Goal: Transaction & Acquisition: Register for event/course

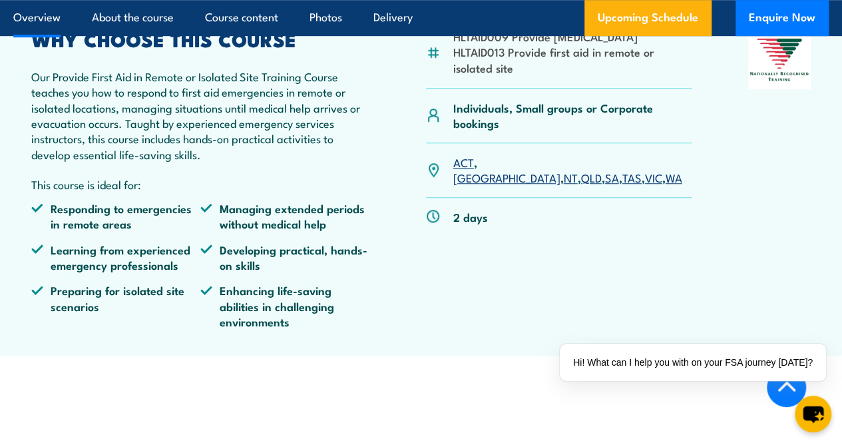
scroll to position [435, 0]
click at [564, 186] on link "NT" at bounding box center [571, 178] width 14 height 16
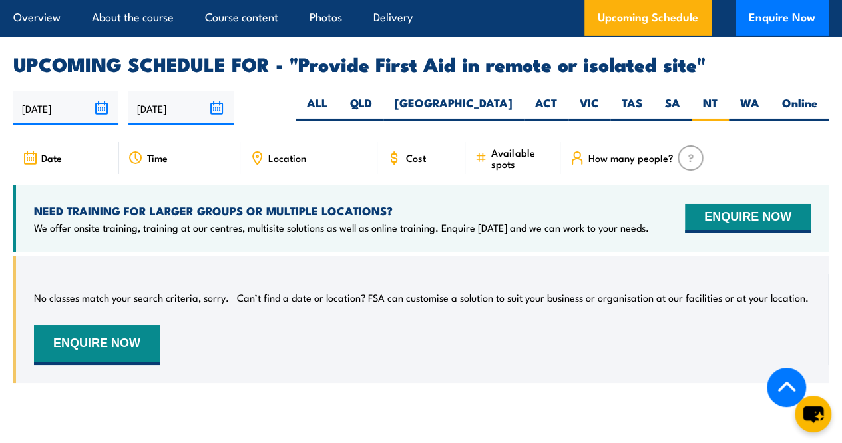
scroll to position [2258, 0]
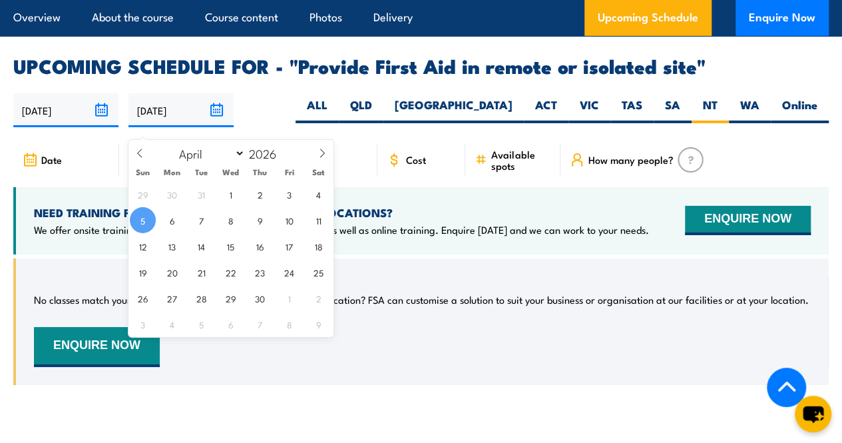
click at [213, 123] on input "[DATE]" at bounding box center [180, 110] width 105 height 34
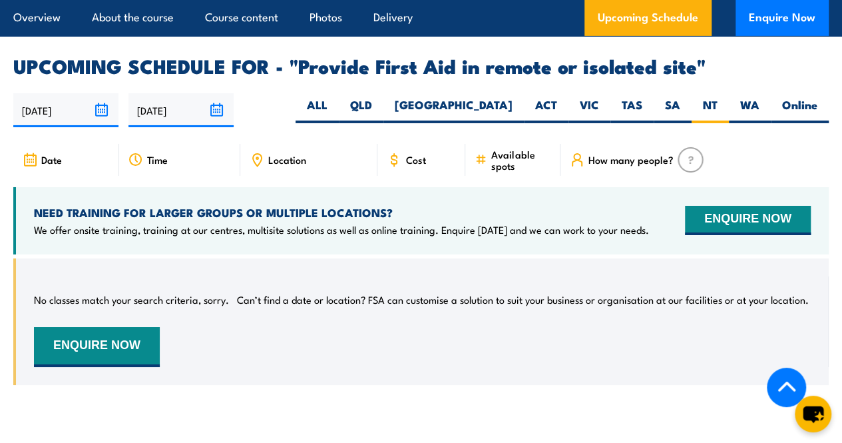
click at [271, 103] on article "UPCOMING SCHEDULE FOR - "Provide First Aid in remote or isolated site" 07/10/20…" at bounding box center [420, 231] width 815 height 348
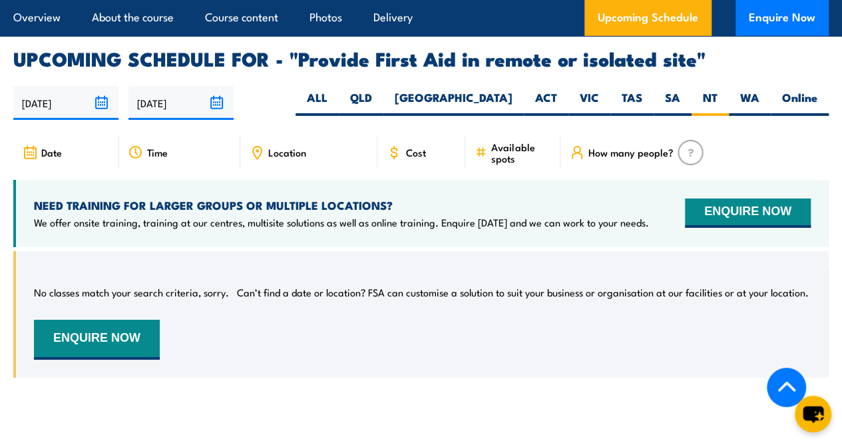
scroll to position [2266, 0]
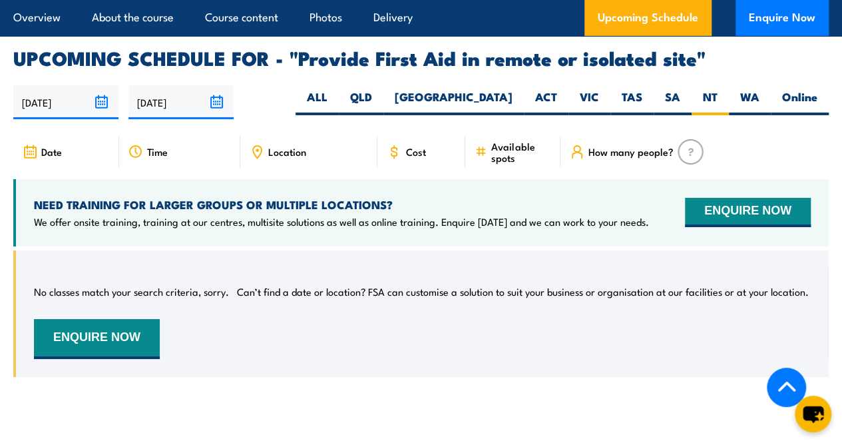
click at [372, 391] on div "No classes match your search criteria, sorry. Can’t find a date or location? FS…" at bounding box center [420, 323] width 815 height 146
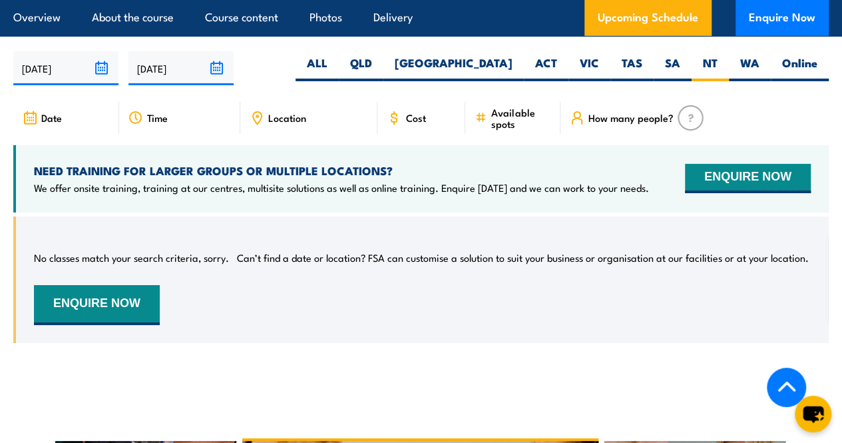
scroll to position [2299, 0]
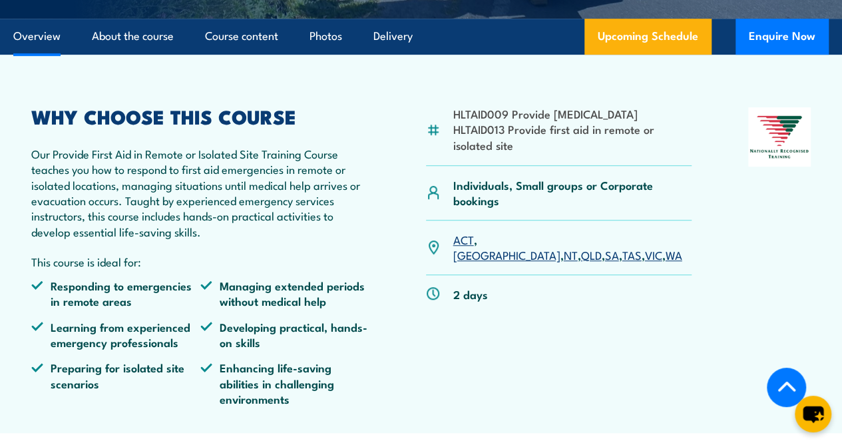
scroll to position [359, 0]
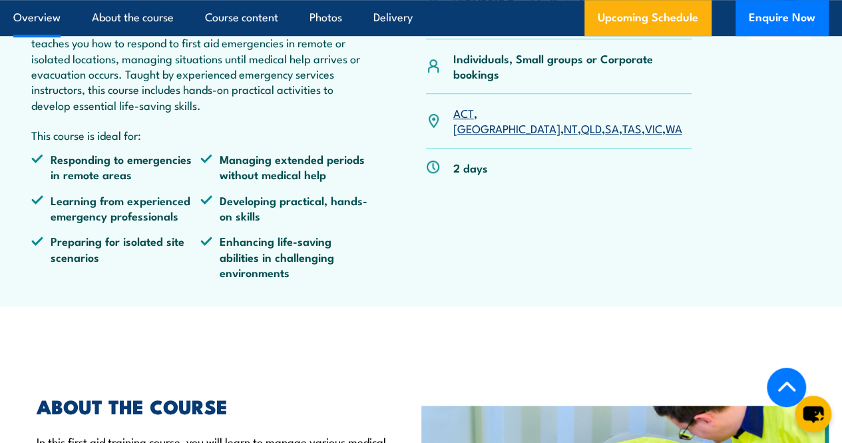
scroll to position [484, 0]
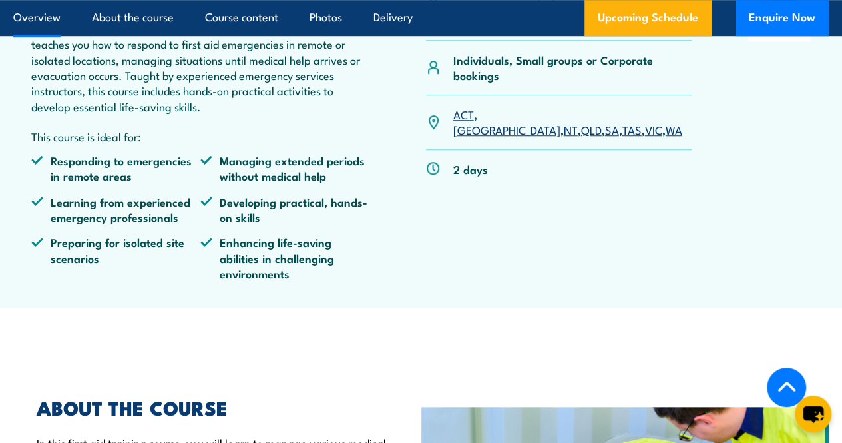
click at [494, 137] on link "[GEOGRAPHIC_DATA]" at bounding box center [506, 129] width 107 height 16
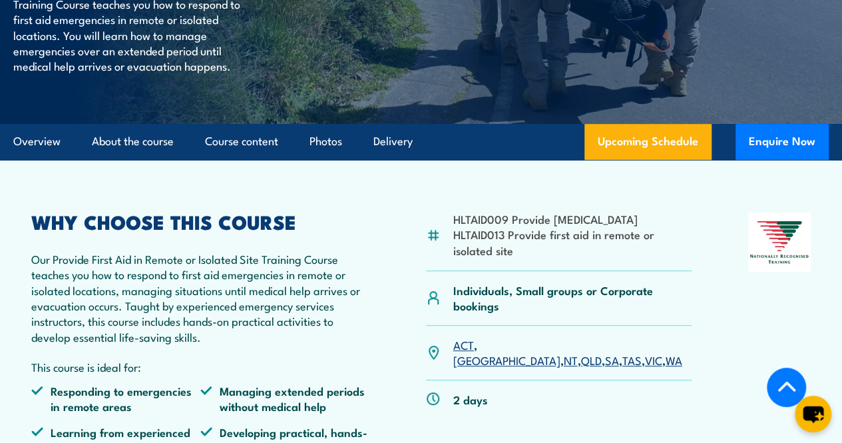
scroll to position [222, 0]
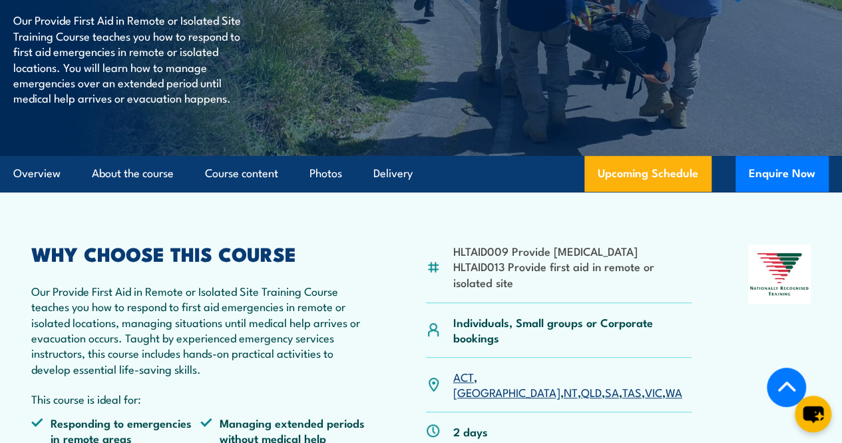
click at [564, 399] on link "NT" at bounding box center [571, 391] width 14 height 16
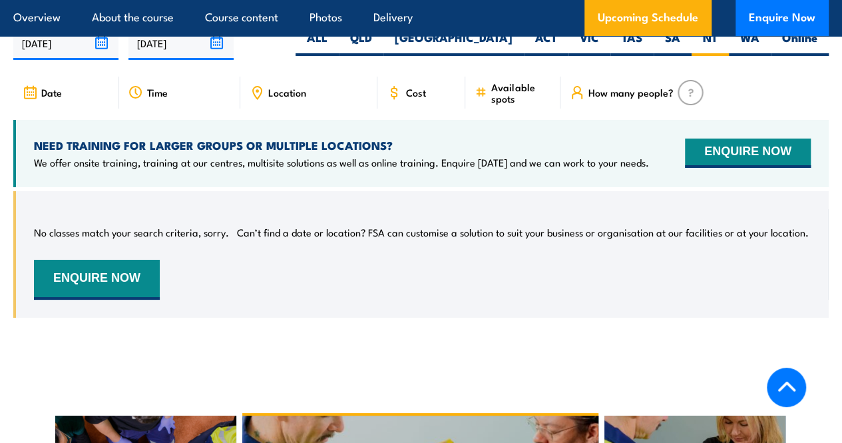
scroll to position [2403, 0]
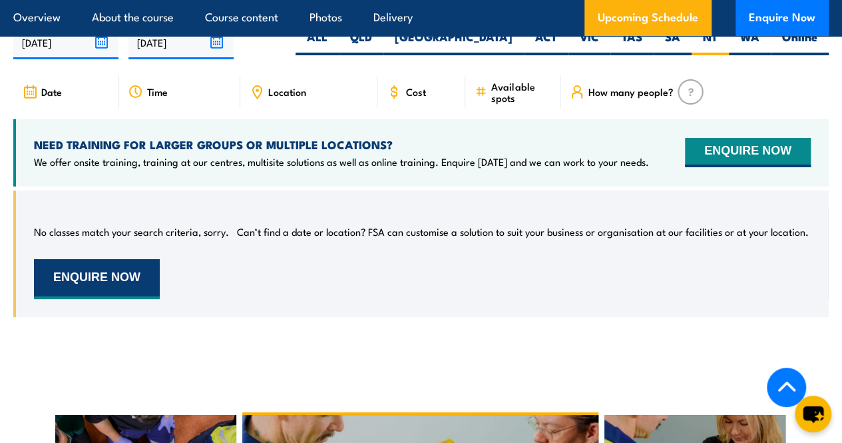
click at [104, 295] on button "ENQUIRE NOW" at bounding box center [97, 279] width 126 height 40
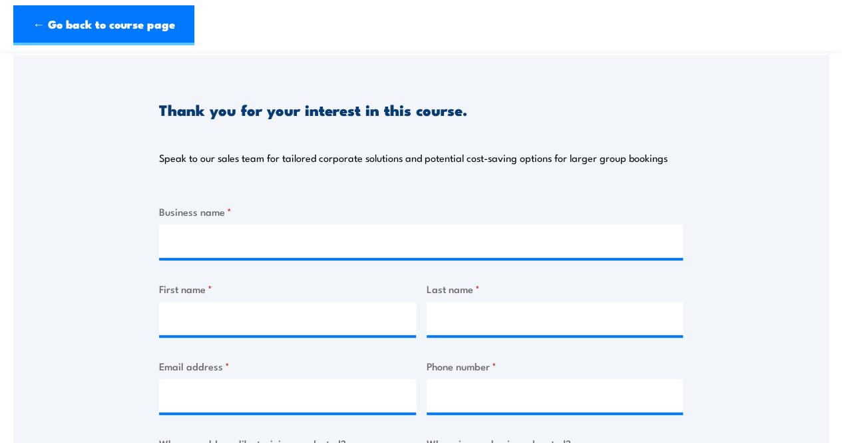
scroll to position [136, 0]
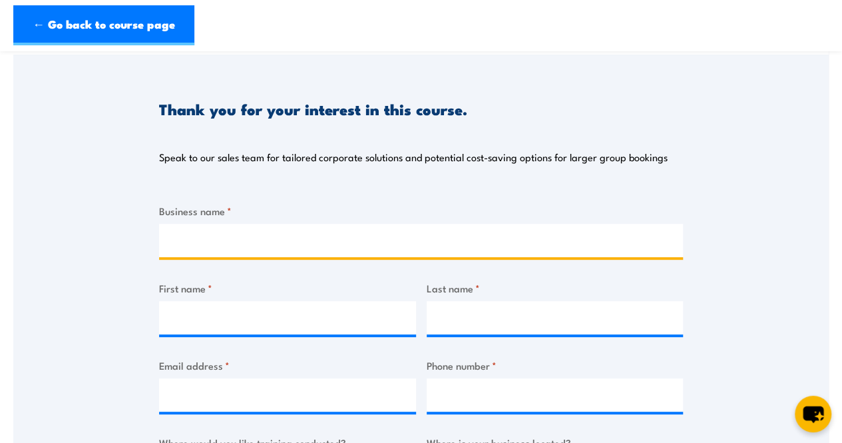
click at [309, 246] on input "Business name *" at bounding box center [421, 240] width 524 height 33
click at [274, 238] on input "Homeland School Copany" at bounding box center [421, 240] width 524 height 33
type input "Homeland School Company"
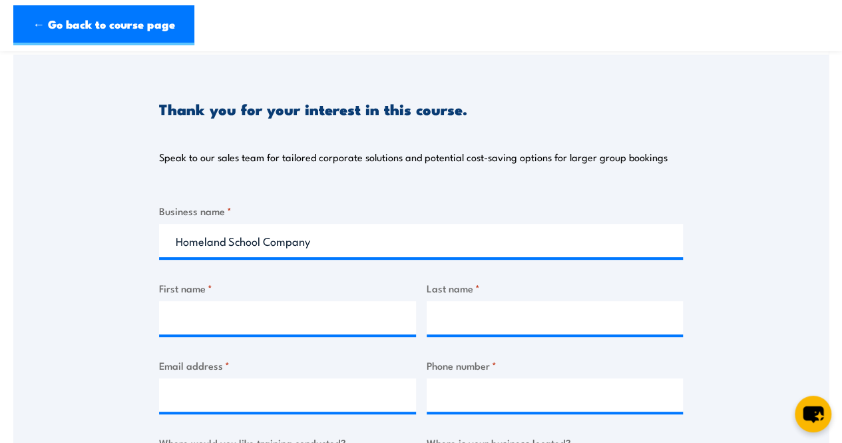
click at [242, 299] on div "First name *" at bounding box center [287, 307] width 257 height 54
click at [242, 309] on input "First name *" at bounding box center [287, 317] width 257 height 33
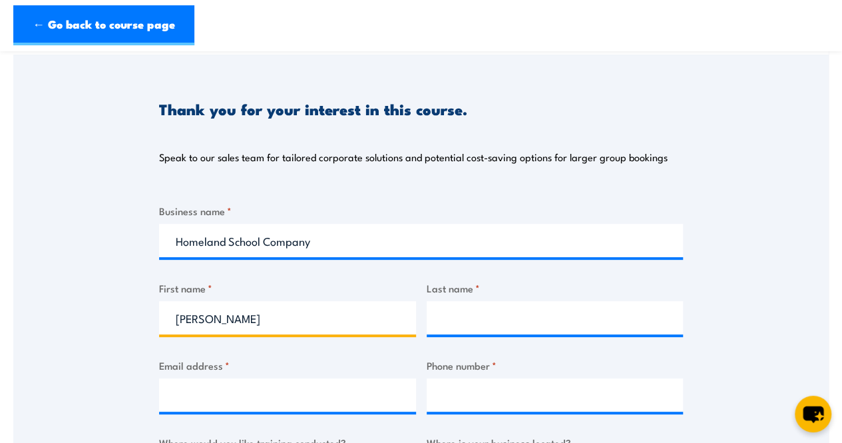
type input "Elisha"
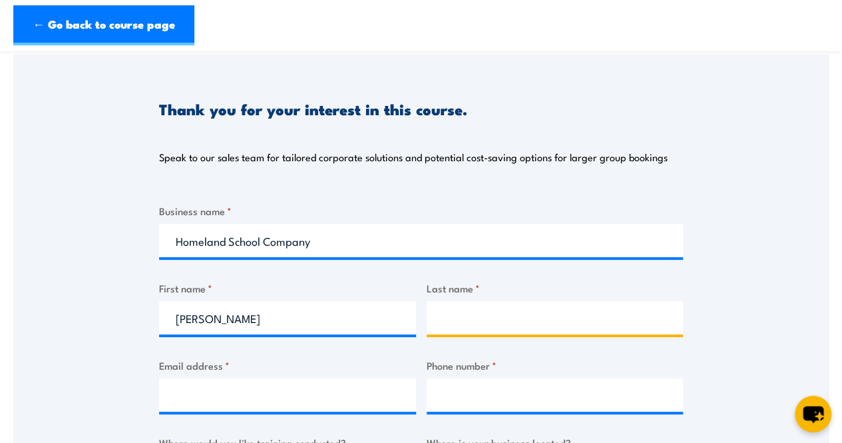
click at [466, 318] on input "Last name *" at bounding box center [555, 317] width 257 height 33
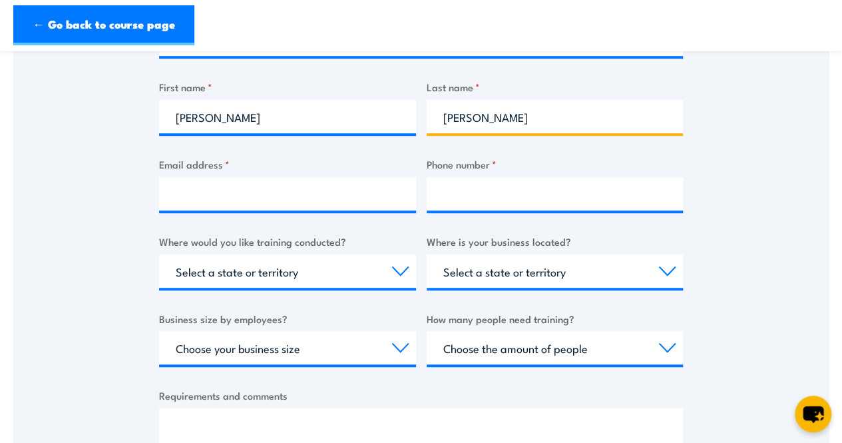
type input "Smethurst"
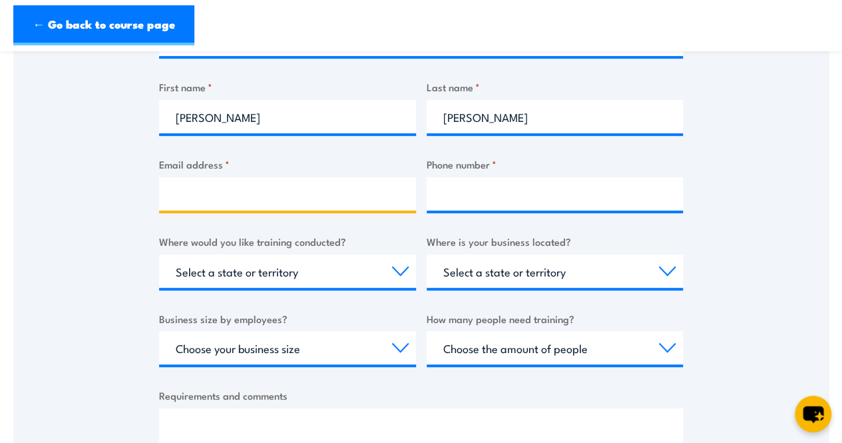
click at [254, 201] on input "Email address *" at bounding box center [287, 193] width 257 height 33
type input "Admin@homelandschool.org.au"
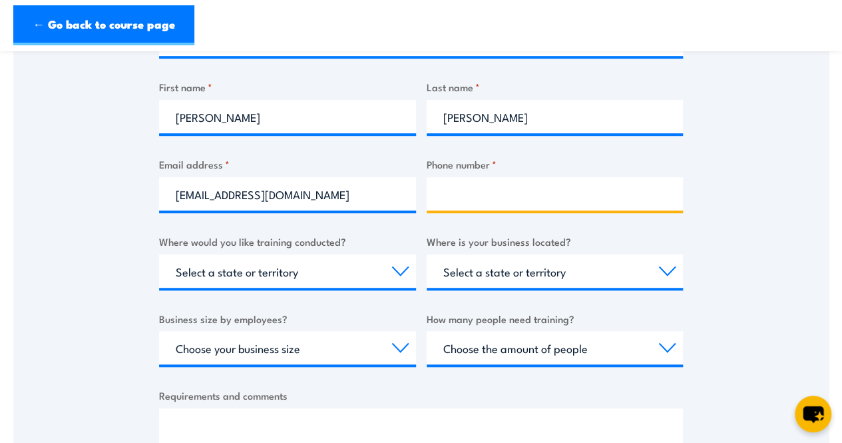
click at [452, 192] on input "Phone number *" at bounding box center [555, 193] width 257 height 33
type input "0499448884"
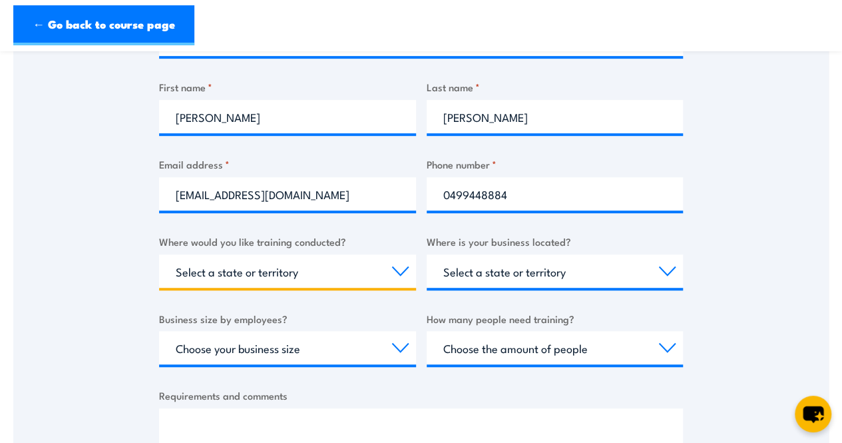
click at [349, 269] on select "Select a state or territory Nationally - multiple locations QLD NSW VIC SA ACT …" at bounding box center [287, 270] width 257 height 33
select select "NT"
click at [159, 254] on select "Select a state or territory Nationally - multiple locations QLD NSW VIC SA ACT …" at bounding box center [287, 270] width 257 height 33
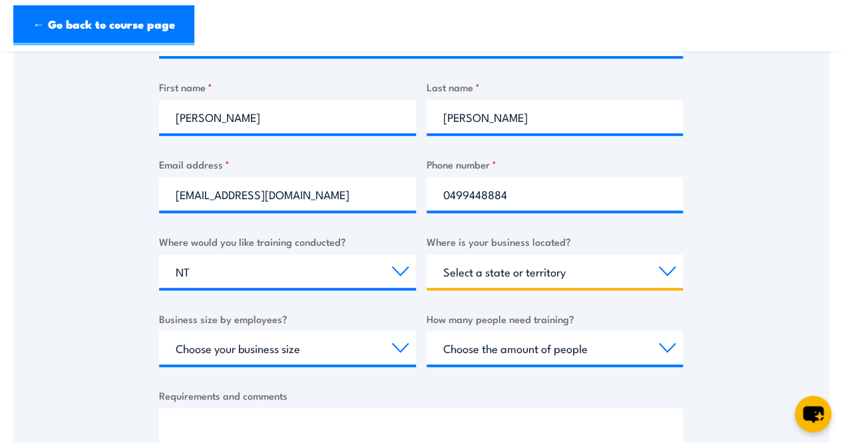
click at [496, 281] on select "Select a state or territory QLD NSW VIC SA ACT WA TAS NT" at bounding box center [555, 270] width 257 height 33
click at [530, 270] on select "Select a state or territory QLD NSW VIC SA ACT WA TAS NT" at bounding box center [555, 270] width 257 height 33
select select "NT"
click at [427, 254] on select "Select a state or territory QLD NSW VIC SA ACT WA TAS NT" at bounding box center [555, 270] width 257 height 33
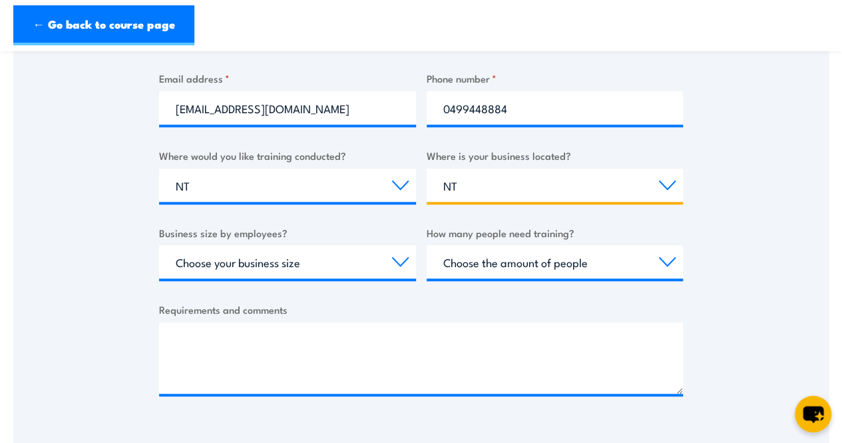
scroll to position [423, 0]
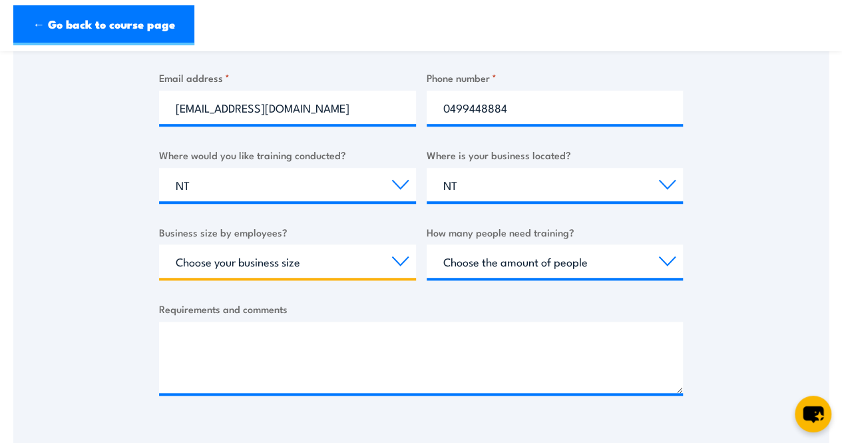
click at [264, 258] on select "Choose your business size 1 to 19 20 to 199 200+" at bounding box center [287, 260] width 257 height 33
select select "1 to 19"
click at [159, 244] on select "Choose your business size 1 to 19 20 to 199 200+" at bounding box center [287, 260] width 257 height 33
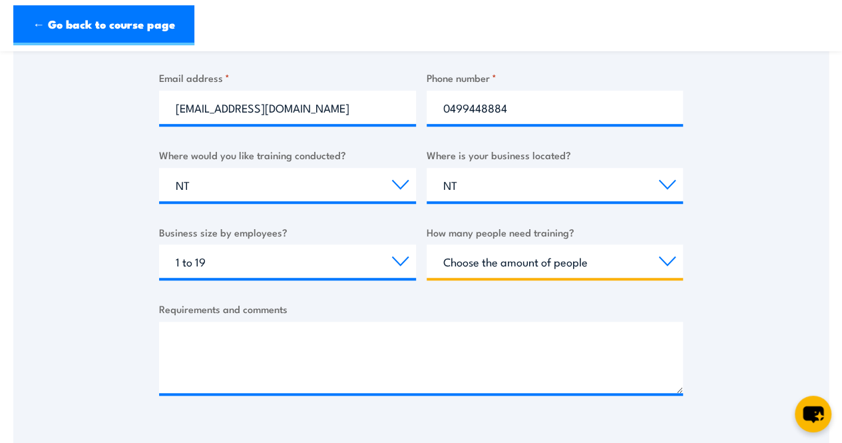
click at [518, 269] on select "Choose the amount of people 1 to 4 5 to 19 20+" at bounding box center [555, 260] width 257 height 33
select select "1 to 4"
click at [427, 244] on select "Choose the amount of people 1 to 4 5 to 19 20+" at bounding box center [555, 260] width 257 height 33
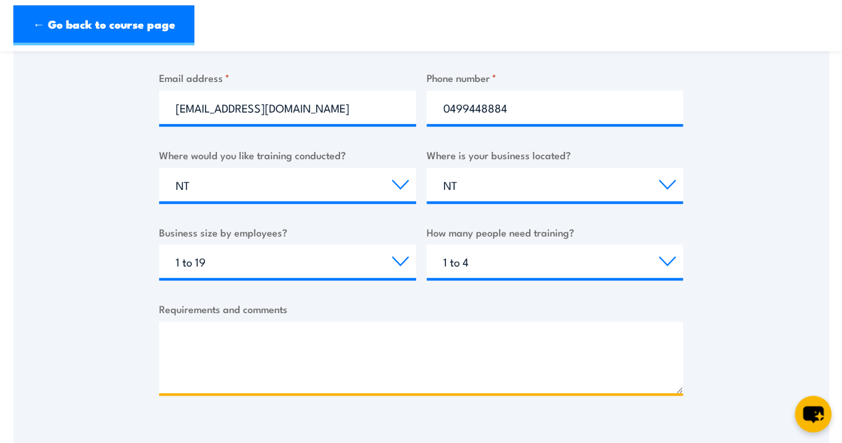
click at [206, 359] on textarea "Requirements and comments" at bounding box center [421, 356] width 524 height 71
click at [410, 324] on textarea "Requirements and comments" at bounding box center [421, 356] width 524 height 71
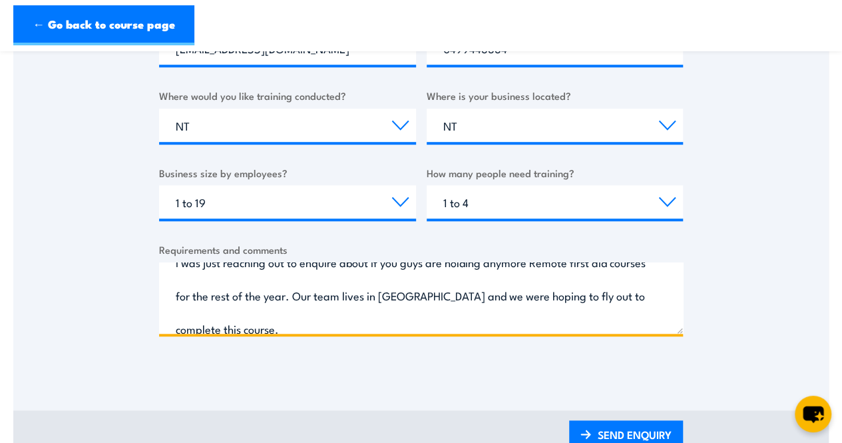
scroll to position [54, 0]
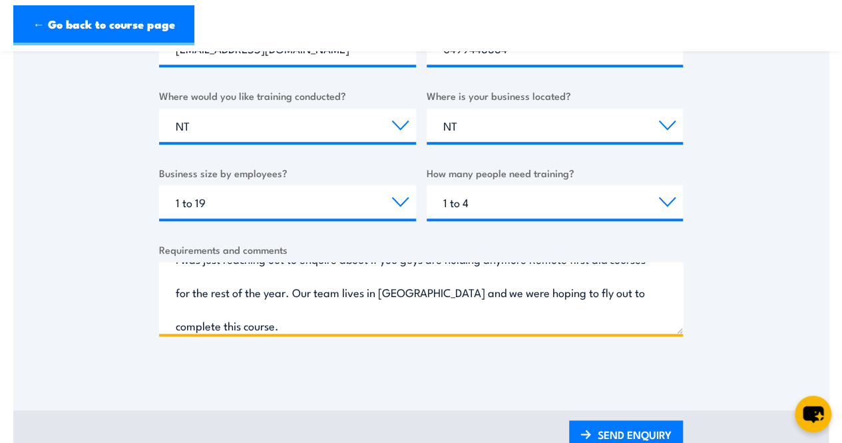
click at [452, 292] on textarea "Good morning, I was just reaching out to enquire about if you guys are holding …" at bounding box center [421, 297] width 524 height 71
click at [186, 324] on textarea "Good morning, I was just reaching out to enquire about if you guys are holding …" at bounding box center [421, 297] width 524 height 71
click at [210, 327] on textarea "Good morning, I was just reaching out to enquire about if you guys are holding …" at bounding box center [421, 297] width 524 height 71
click at [224, 327] on textarea "Good morning, I was just reaching out to enquire about if you guys are holding …" at bounding box center [421, 297] width 524 height 71
click at [350, 323] on textarea "Good morning, I was just reaching out to enquire about if you guys are holding …" at bounding box center [421, 297] width 524 height 71
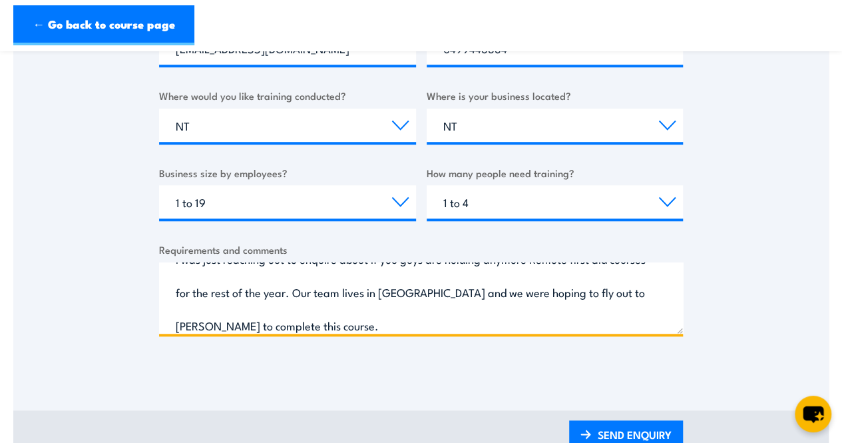
click at [446, 296] on textarea "Good morning, I was just reaching out to enquire about if you guys are holding …" at bounding box center [421, 297] width 524 height 71
click at [363, 327] on textarea "Good morning, I was just reaching out to enquire about if you guys are holding …" at bounding box center [421, 297] width 524 height 71
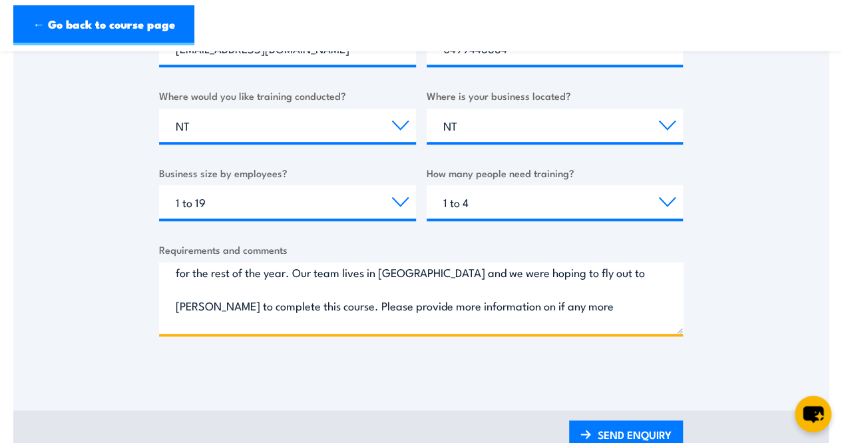
scroll to position [73, 0]
click at [342, 305] on textarea "Good morning, I was just reaching out to enquire about if you guys are holding …" at bounding box center [421, 297] width 524 height 71
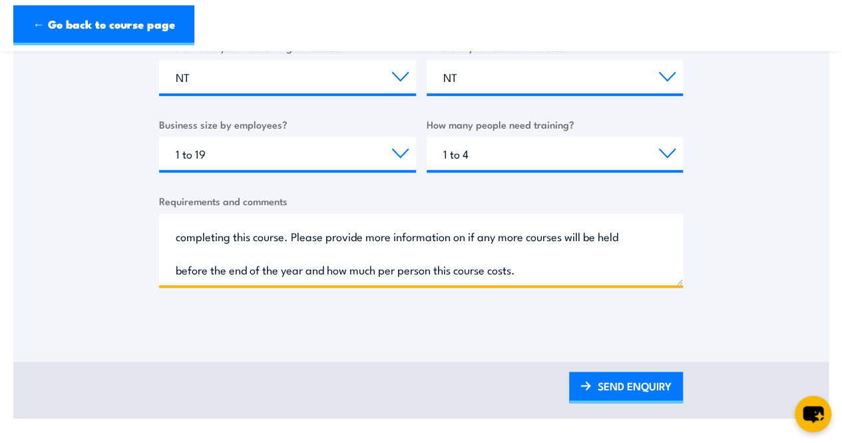
scroll to position [533, 0]
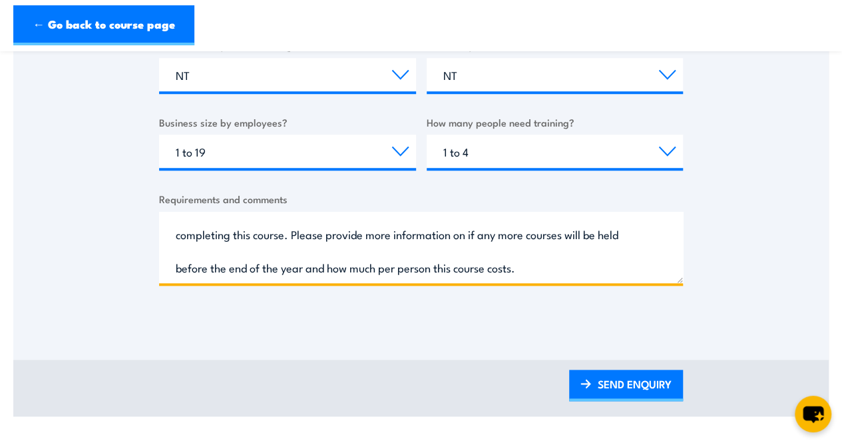
click at [527, 265] on textarea "Good morning, I was just reaching out to enquire about if you guys are holding …" at bounding box center [421, 247] width 524 height 71
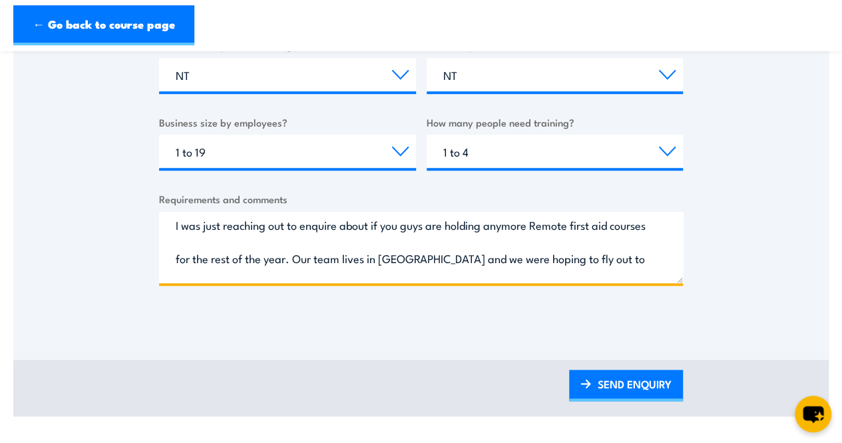
scroll to position [0, 0]
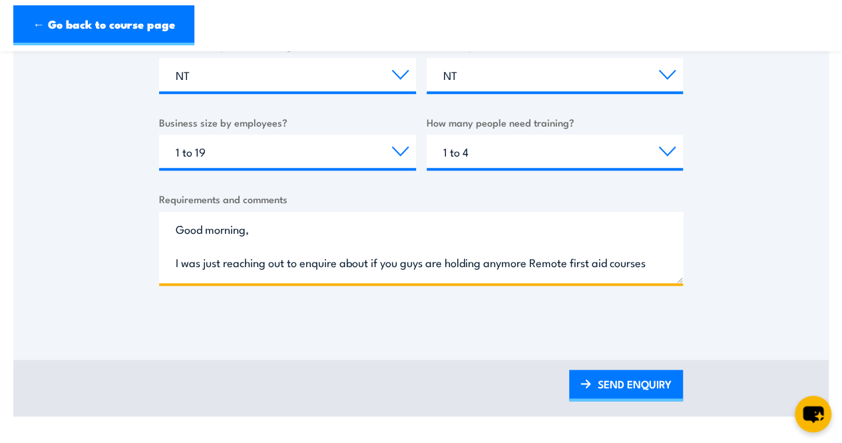
drag, startPoint x: 205, startPoint y: 275, endPoint x: 145, endPoint y: 196, distance: 98.8
type textarea "Good morning, I was just reaching out to enquire about if you guys are holding …"
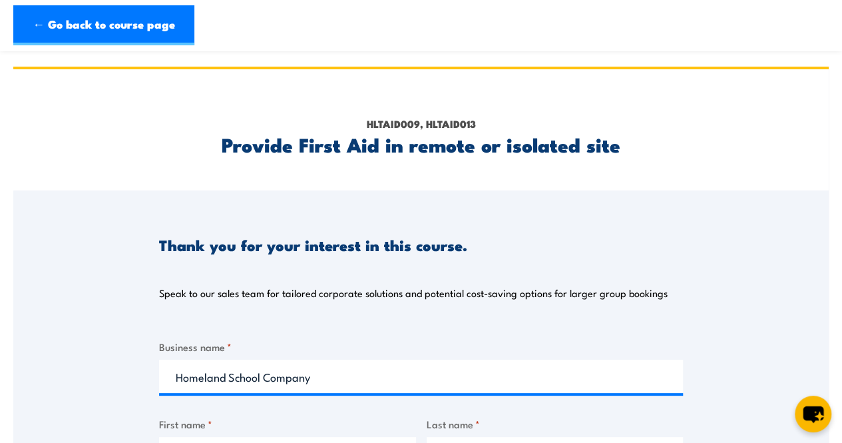
drag, startPoint x: 170, startPoint y: 262, endPoint x: 430, endPoint y: 222, distance: 262.7
click at [574, 0] on html "← Go back to course page HLTAID009, HLTAID013 Provide First Aid in remote or is…" at bounding box center [421, 221] width 842 height 443
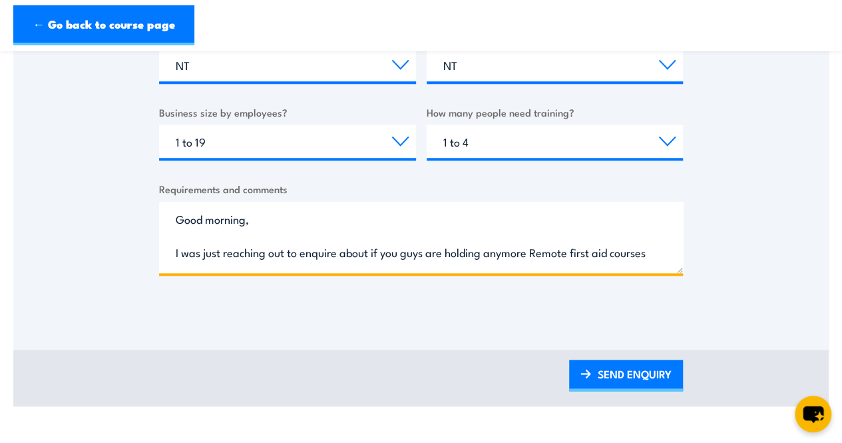
scroll to position [228, 0]
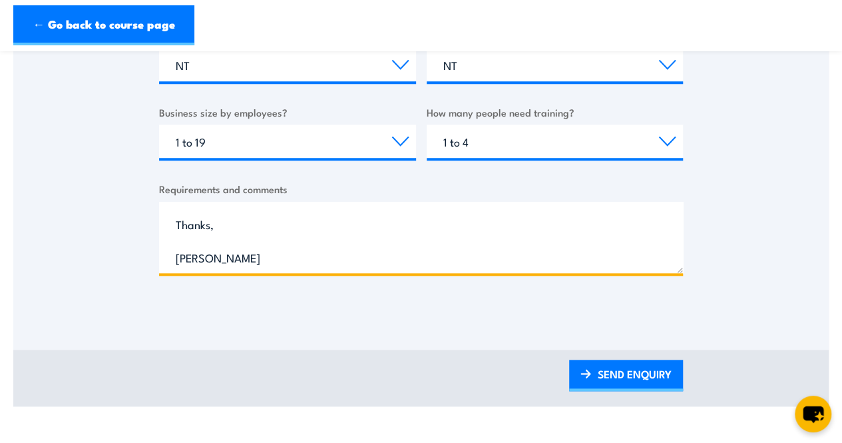
drag, startPoint x: 172, startPoint y: 210, endPoint x: 472, endPoint y: 325, distance: 322.3
paste textarea "Good morning, I hope you're well. I’m reaching out to enquire whether you will …"
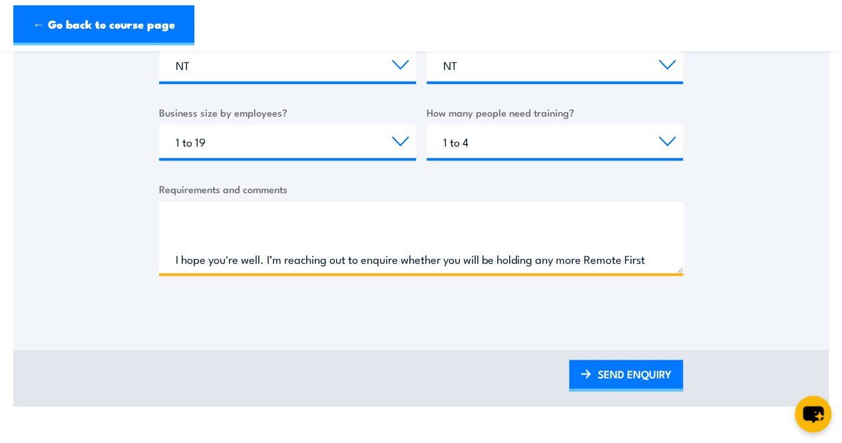
scroll to position [26, 0]
click at [169, 254] on textarea "Good morning, I hope you're well. I’m reaching out to enquire whether you will …" at bounding box center [421, 237] width 524 height 71
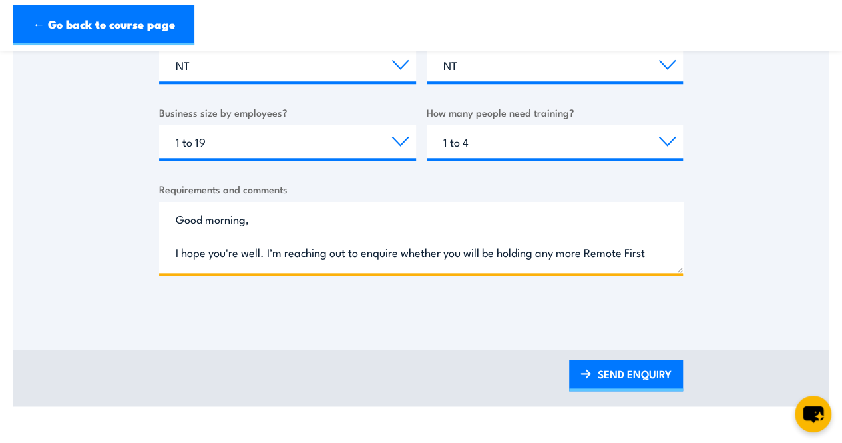
scroll to position [33, 0]
click at [172, 250] on textarea "Good morning, I hope you're well. I’m reaching out to enquire whether you will …" at bounding box center [421, 237] width 524 height 71
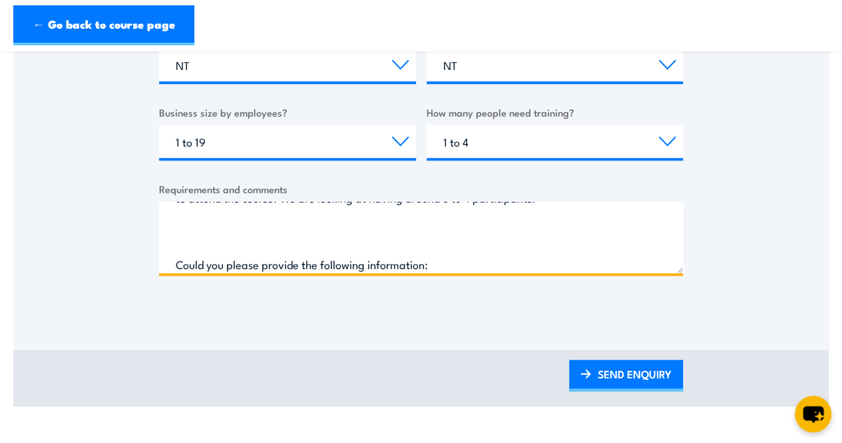
scroll to position [155, 0]
click at [173, 260] on textarea "Good morning, I hope you're well. I’m reaching out to enquire whether you will …" at bounding box center [421, 237] width 524 height 71
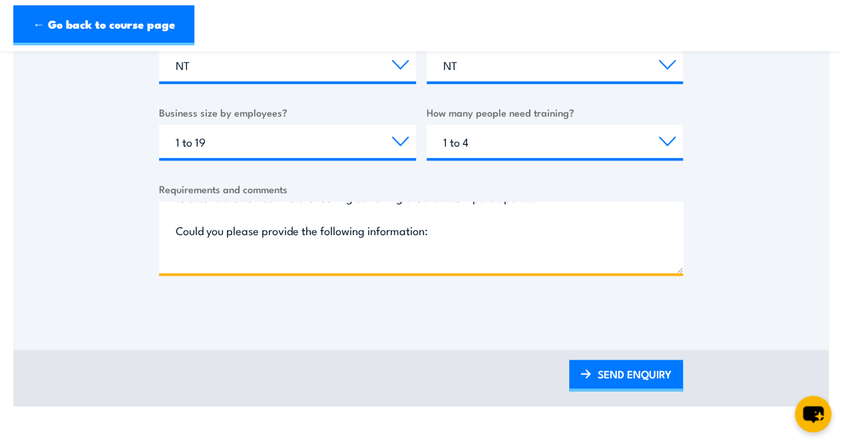
scroll to position [210, 0]
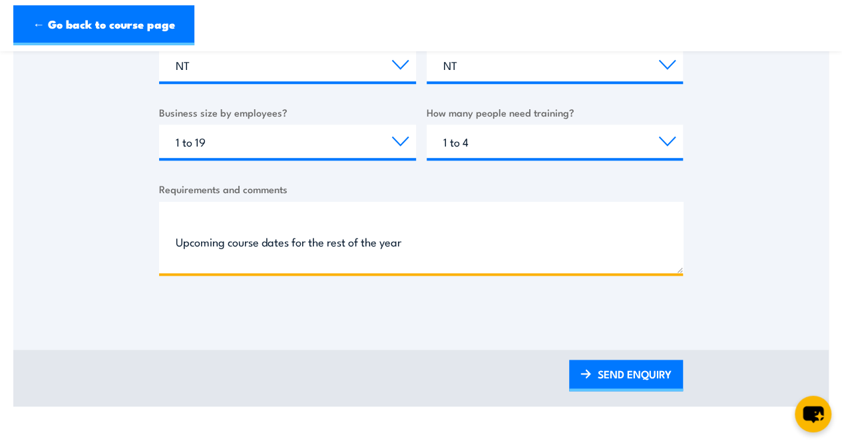
click at [174, 238] on textarea "Good morning, I hope you're well. I’m reaching out to enquire whether you will …" at bounding box center [421, 237] width 524 height 71
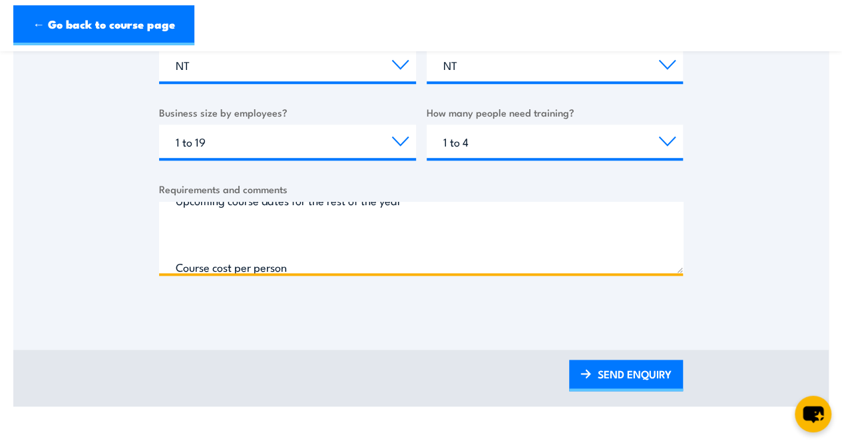
scroll to position [223, 0]
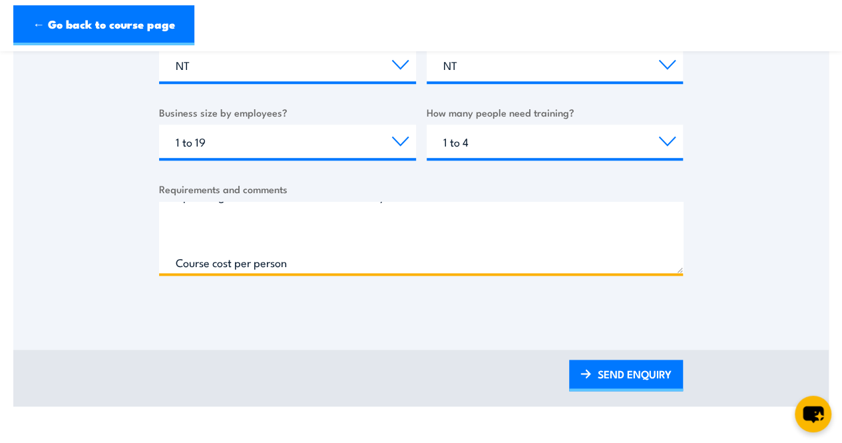
click at [173, 265] on textarea "Good morning, I hope you're well. I’m reaching out to enquire whether you will …" at bounding box center [421, 237] width 524 height 71
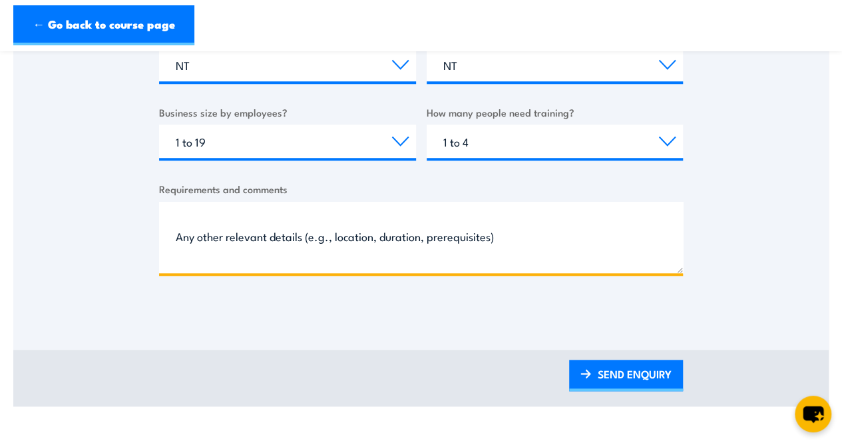
click at [174, 235] on textarea "Good morning, I hope you're well. I’m reaching out to enquire whether you will …" at bounding box center [421, 237] width 524 height 71
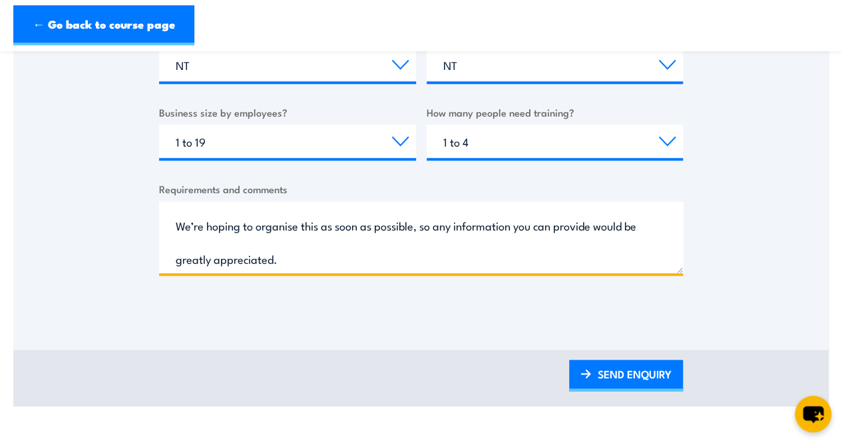
click at [171, 224] on textarea "Good morning, I hope you're well. I’m reaching out to enquire whether you will …" at bounding box center [421, 237] width 524 height 71
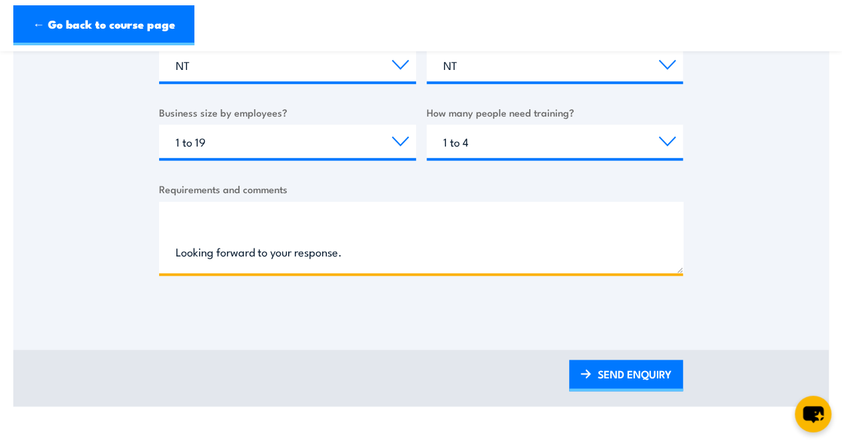
scroll to position [369, 0]
click at [172, 251] on textarea "Good morning, I hope you're well. I’m reaching out to enquire whether you will …" at bounding box center [421, 237] width 524 height 71
click at [172, 236] on textarea "Good morning, I hope you're well. I’m reaching out to enquire whether you will …" at bounding box center [421, 237] width 524 height 71
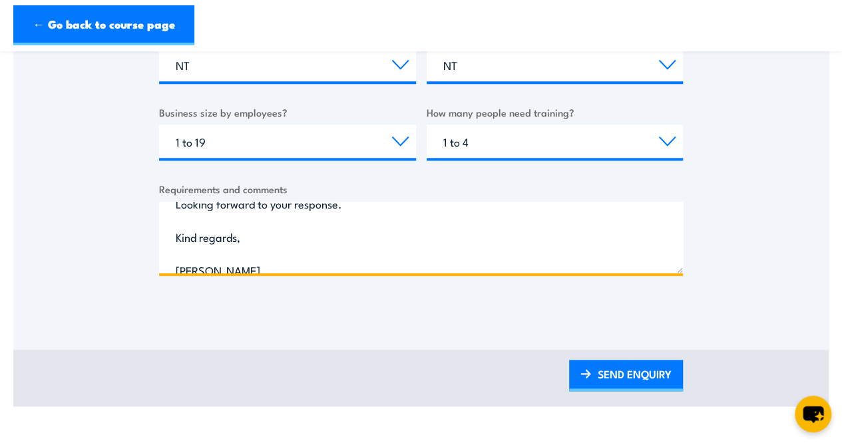
scroll to position [394, 0]
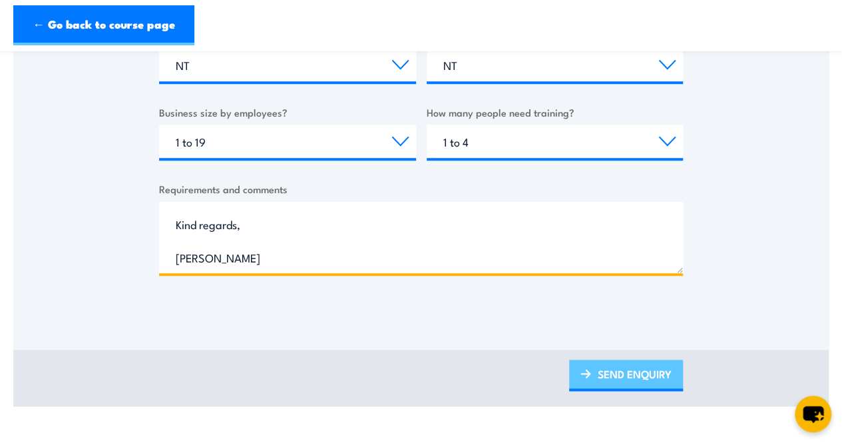
type textarea "Good morning, I hope you're well. I’m reaching out to enquire whether you will …"
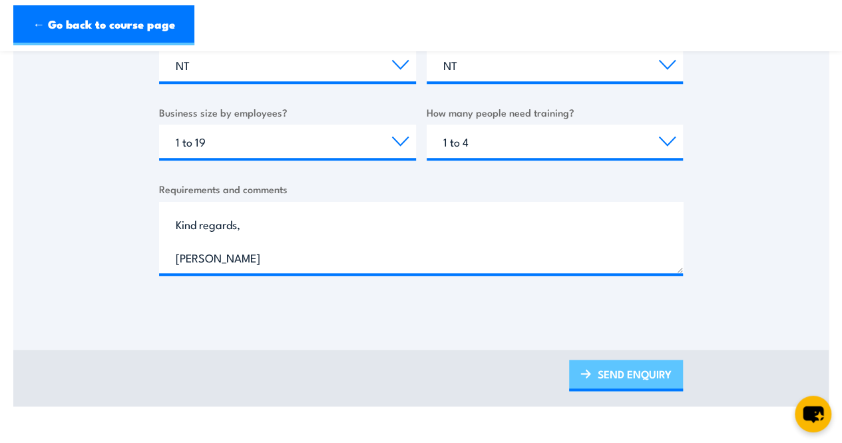
click at [635, 379] on link "SEND ENQUIRY" at bounding box center [626, 374] width 114 height 31
click at [612, 378] on link "SEND ENQUIRY" at bounding box center [626, 374] width 114 height 31
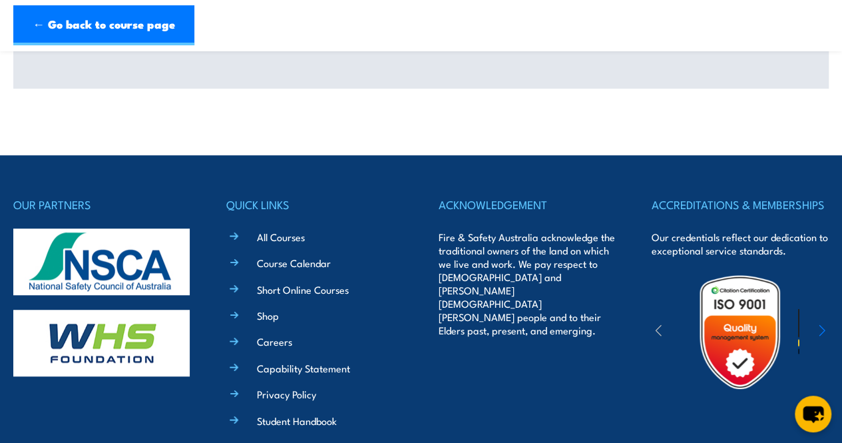
scroll to position [0, 0]
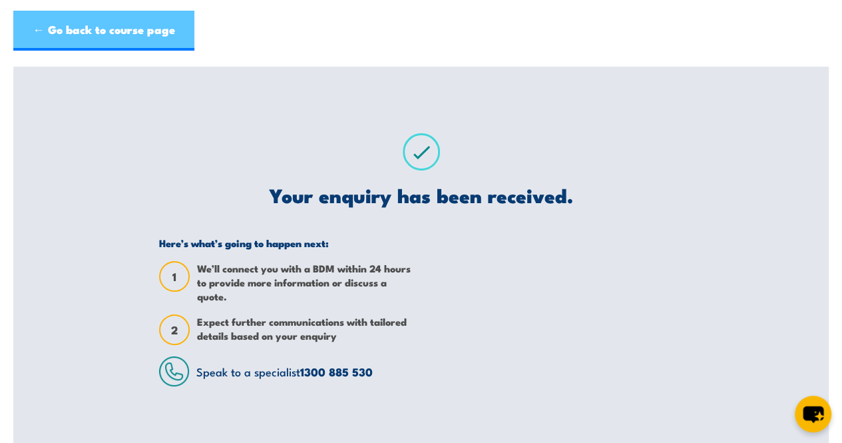
click at [116, 22] on link "← Go back to course page" at bounding box center [103, 31] width 181 height 40
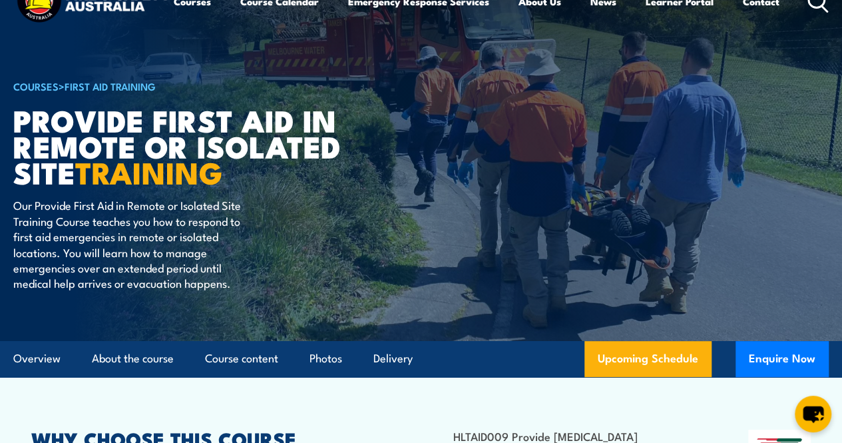
scroll to position [37, 0]
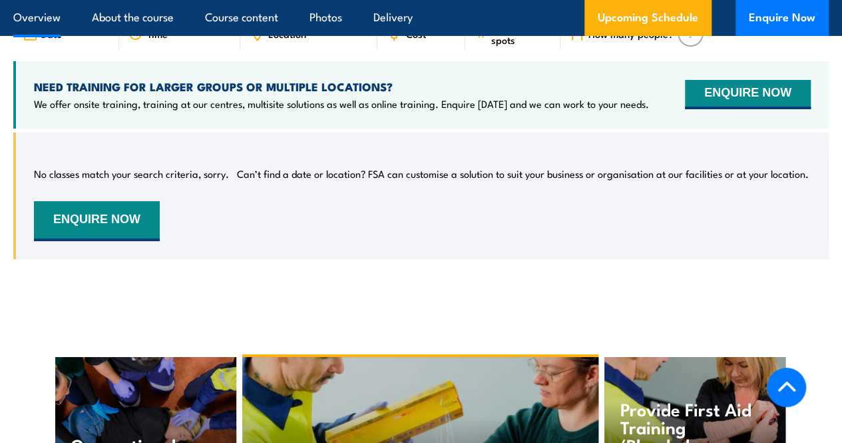
scroll to position [2403, 0]
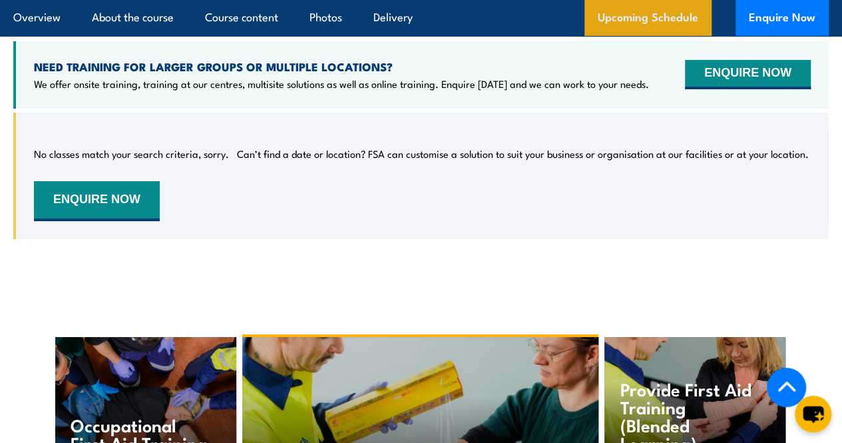
click at [677, 19] on link "Upcoming Schedule" at bounding box center [647, 18] width 127 height 36
